Goal: Communication & Community: Participate in discussion

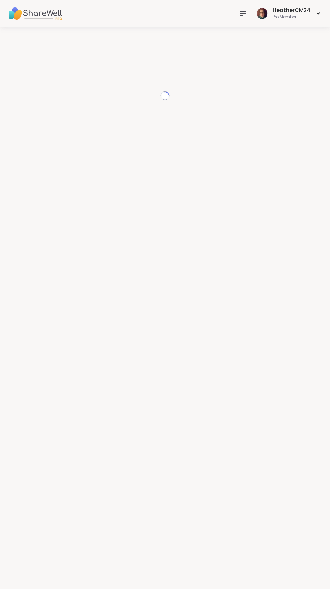
click at [232, 29] on div "Loading..." at bounding box center [165, 308] width 330 height 562
click at [243, 13] on icon at bounding box center [242, 13] width 5 height 4
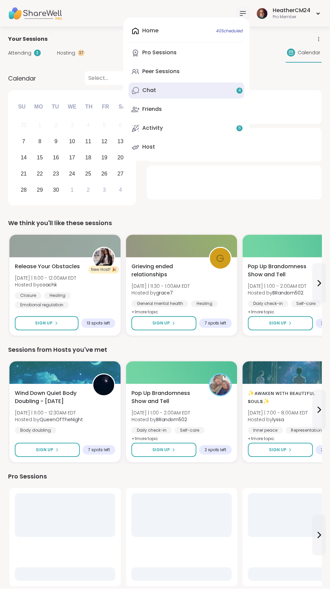
click at [162, 92] on link "Chat 4" at bounding box center [186, 90] width 115 height 16
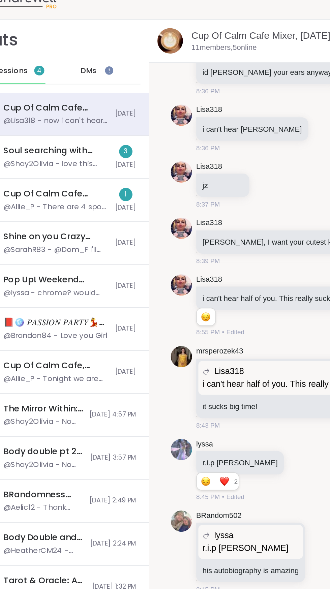
scroll to position [2708, 0]
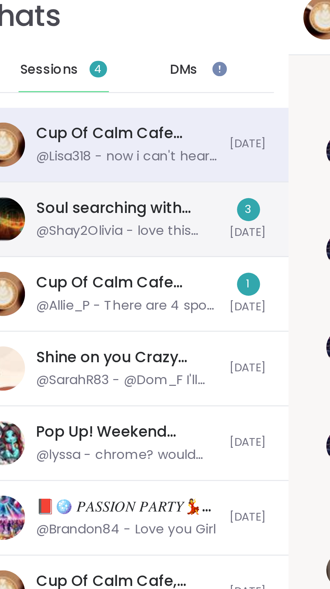
click at [82, 116] on div "@Shay2Olivia - love this song" at bounding box center [61, 118] width 67 height 7
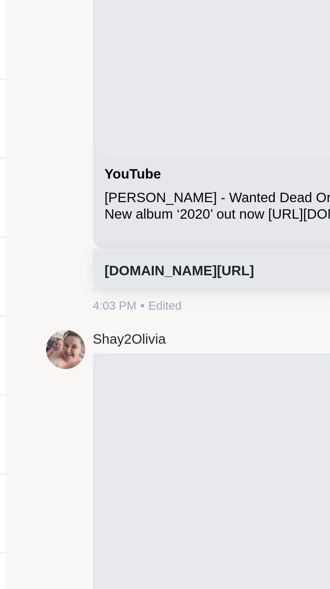
scroll to position [0, 0]
